Goal: Check status

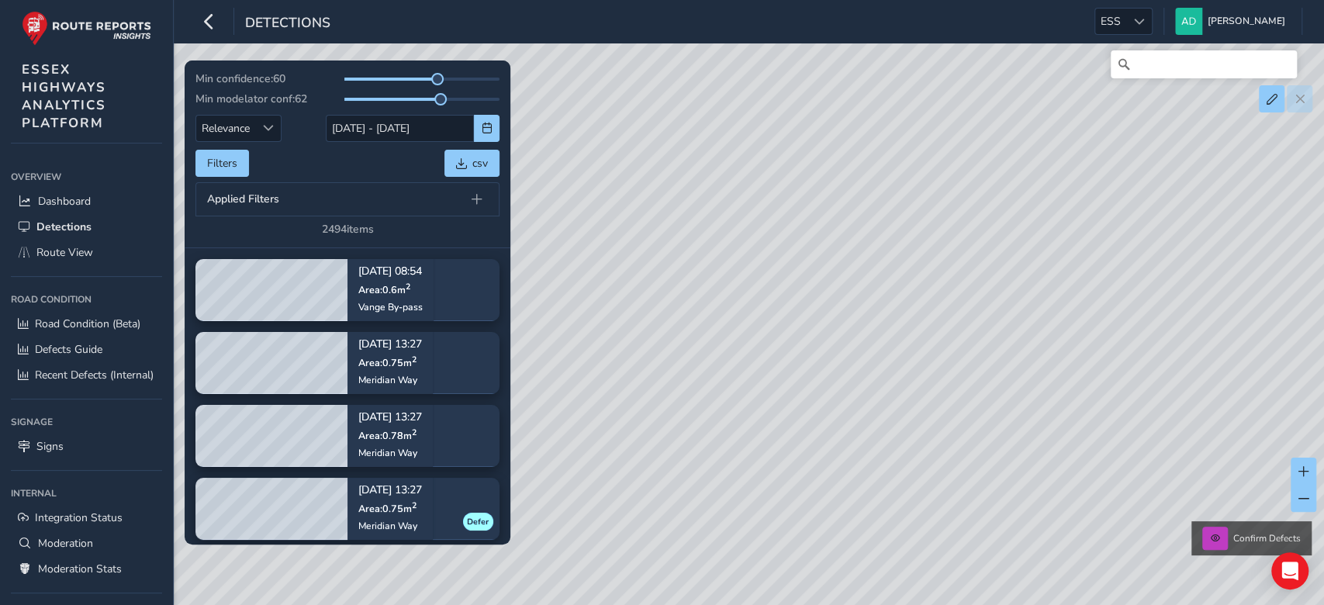
drag, startPoint x: 297, startPoint y: 83, endPoint x: 264, endPoint y: 81, distance: 33.4
click at [264, 81] on span "Min confidence:" at bounding box center [234, 78] width 78 height 15
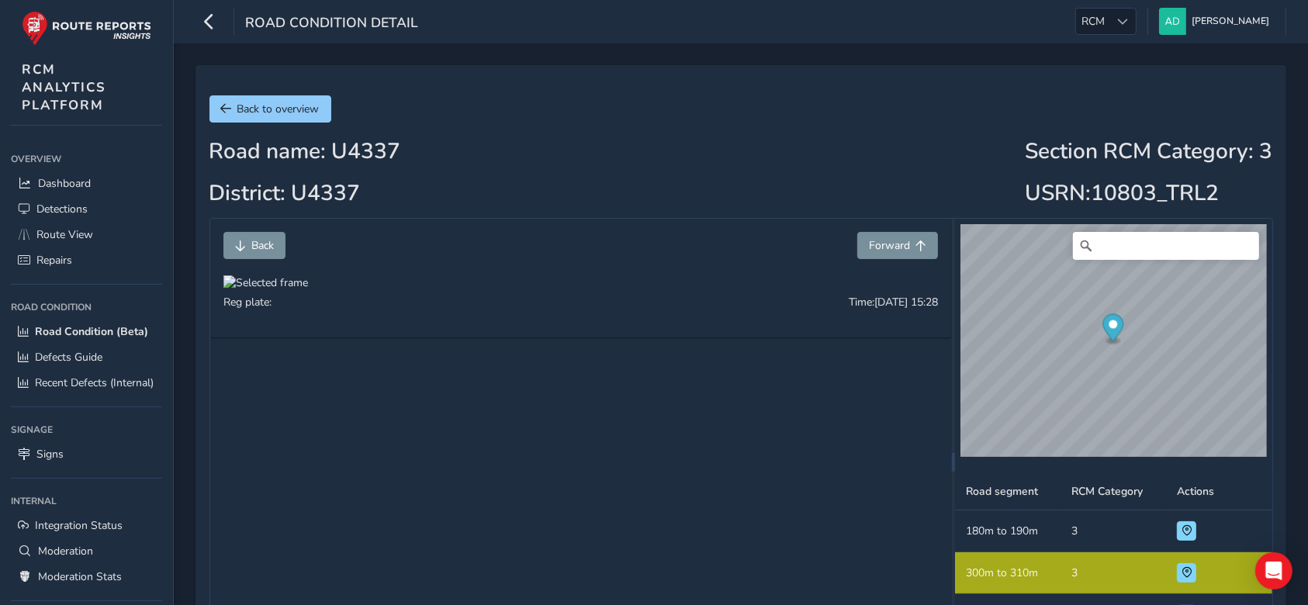
scroll to position [1, 0]
